Goal: Information Seeking & Learning: Learn about a topic

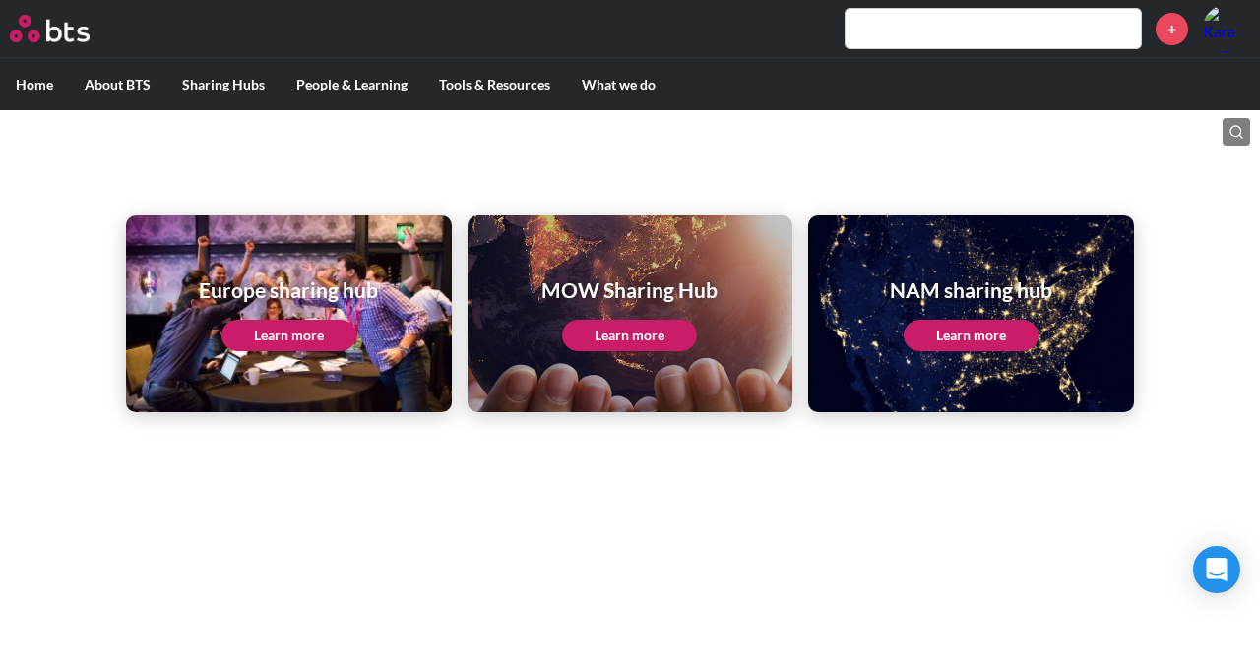
click at [990, 317] on div "NAM sharing hub Learn more" at bounding box center [971, 314] width 162 height 76
click at [973, 343] on link "Learn more" at bounding box center [970, 335] width 135 height 31
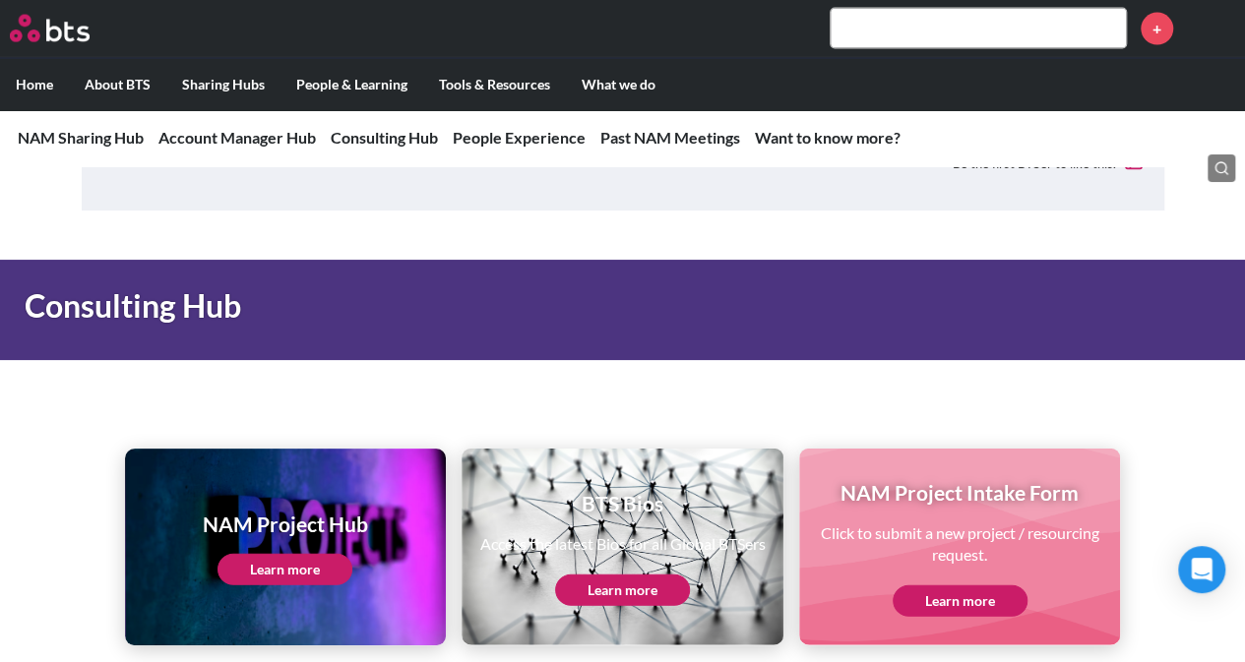
scroll to position [2362, 0]
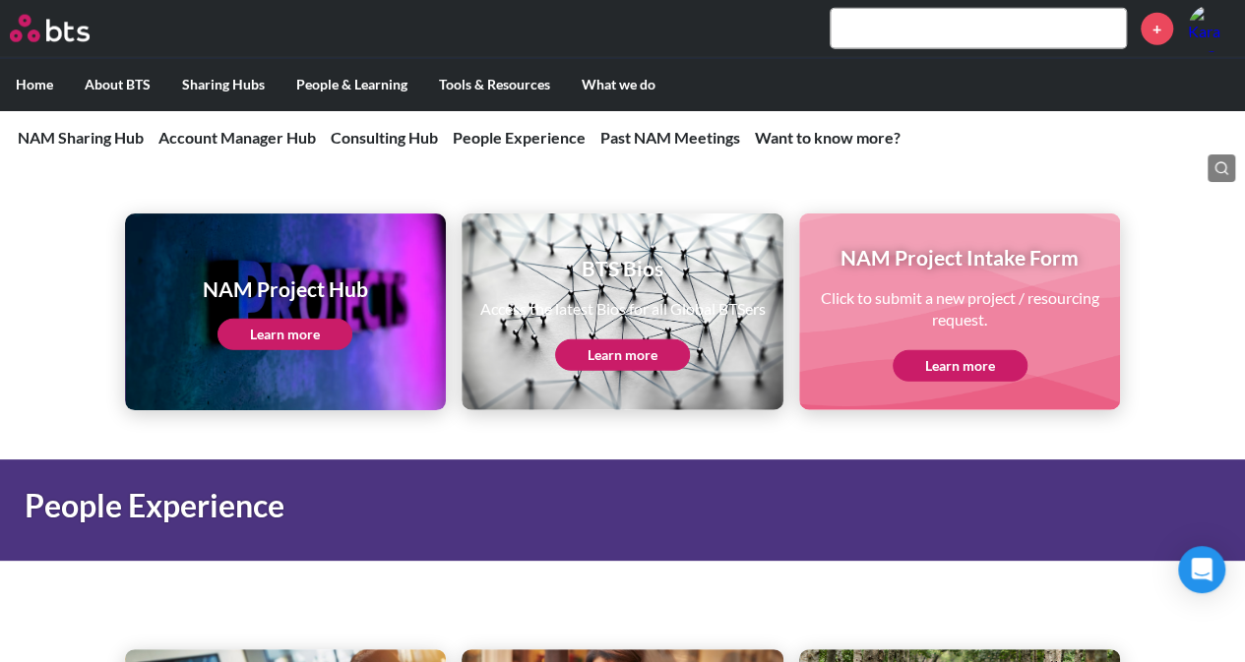
click at [952, 369] on link "Learn more" at bounding box center [960, 365] width 135 height 31
